Goal: Information Seeking & Learning: Learn about a topic

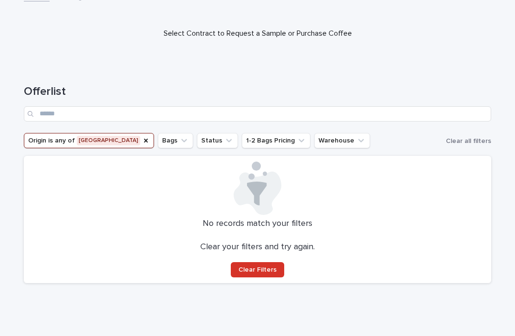
scroll to position [67, 0]
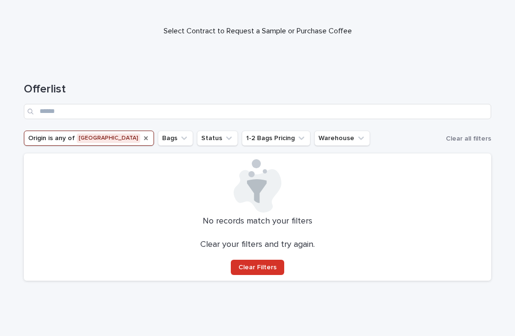
click at [144, 137] on icon "Origin" at bounding box center [146, 138] width 4 height 4
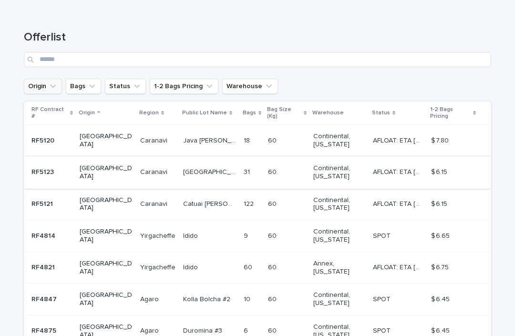
scroll to position [120, 0]
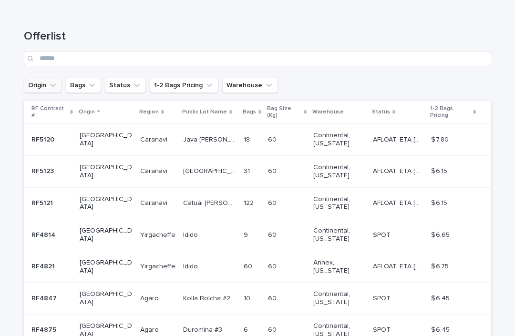
click at [151, 167] on p at bounding box center [157, 171] width 35 height 8
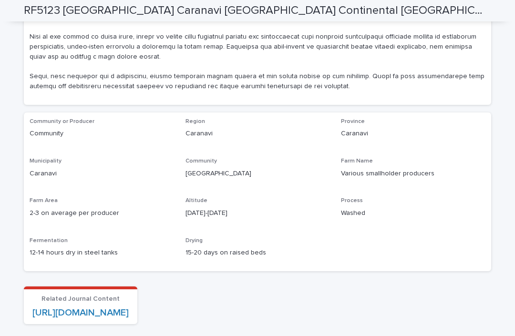
scroll to position [962, 0]
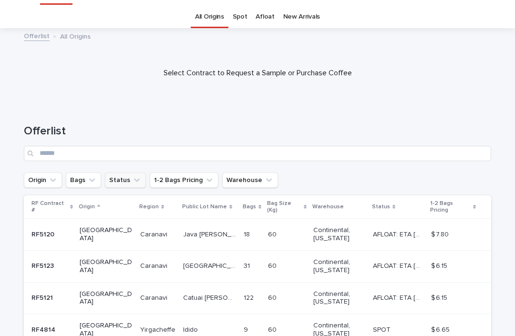
scroll to position [31, 0]
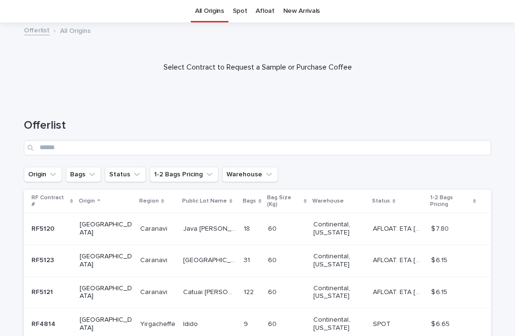
click at [54, 223] on p "RF5120" at bounding box center [43, 228] width 25 height 10
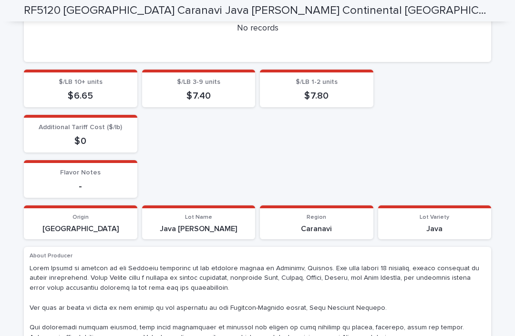
scroll to position [324, 0]
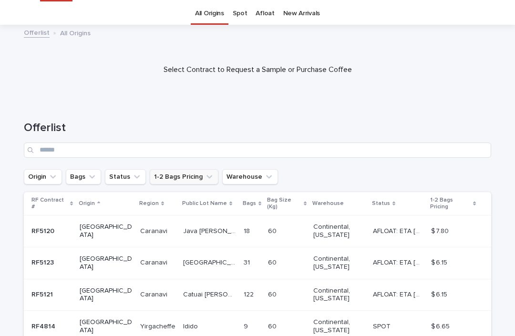
scroll to position [31, 0]
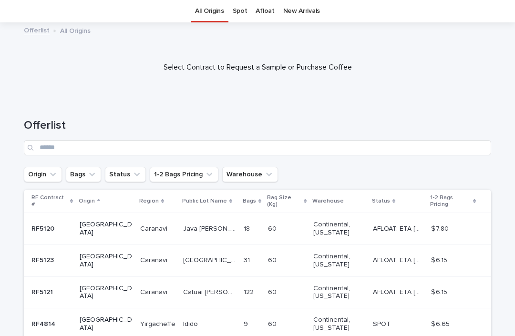
click at [148, 257] on p at bounding box center [157, 261] width 35 height 8
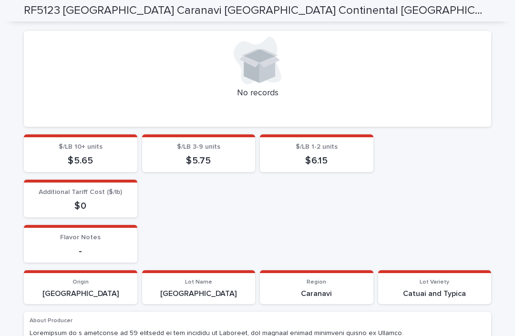
scroll to position [265, 0]
